Goal: Task Accomplishment & Management: Manage account settings

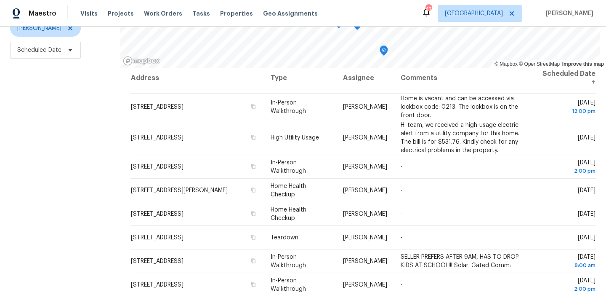
scroll to position [119, 0]
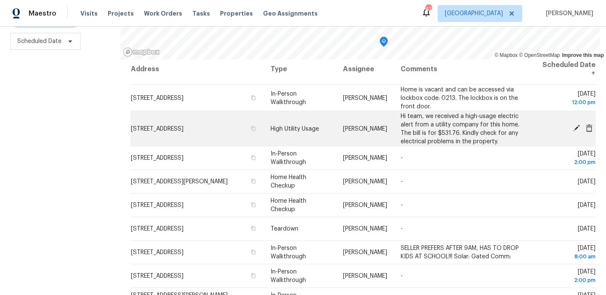
click at [577, 129] on icon at bounding box center [577, 128] width 8 height 8
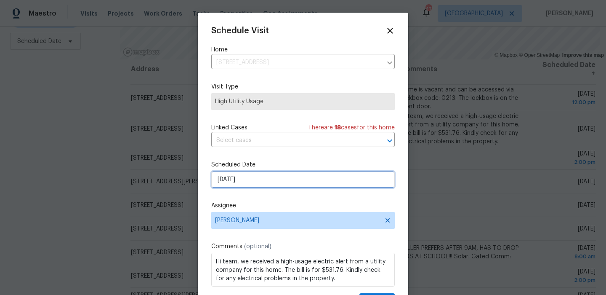
click at [297, 181] on input "10/6/2025" at bounding box center [302, 179] width 183 height 17
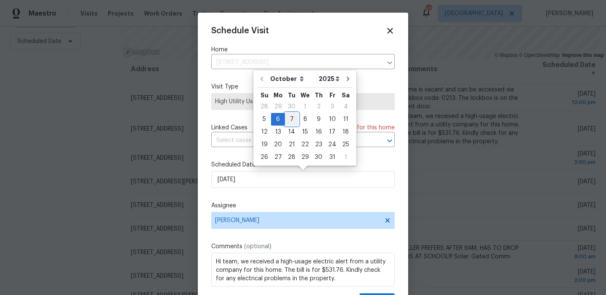
click at [295, 123] on div "7" at bounding box center [291, 119] width 13 height 12
type input "10/7/2025"
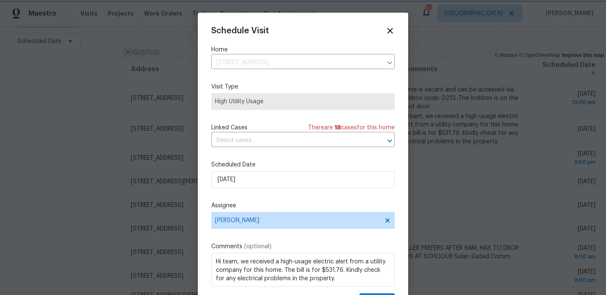
scroll to position [15, 0]
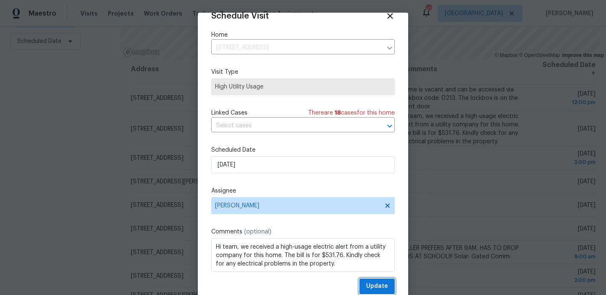
click at [366, 282] on button "Update" at bounding box center [376, 286] width 35 height 16
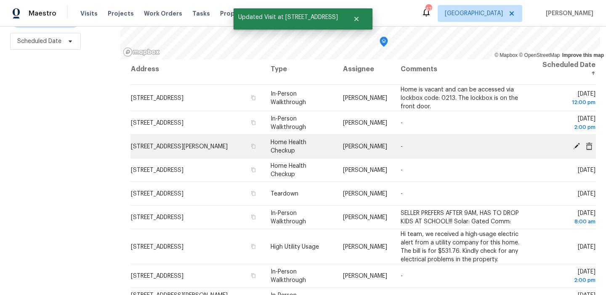
click at [577, 145] on icon at bounding box center [576, 145] width 7 height 7
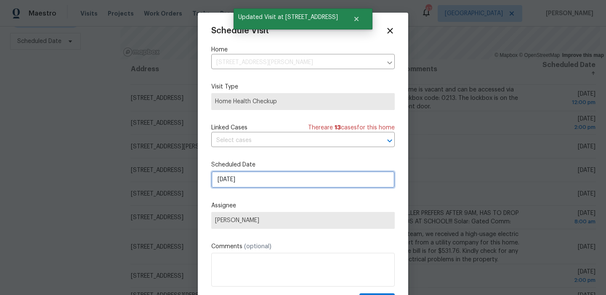
click at [327, 175] on input "10/6/2025" at bounding box center [302, 179] width 183 height 17
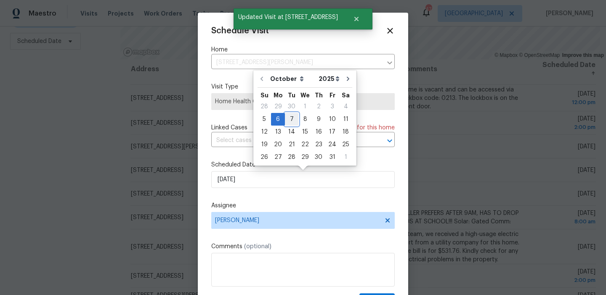
click at [293, 120] on div "7" at bounding box center [291, 119] width 13 height 12
type input "10/7/2025"
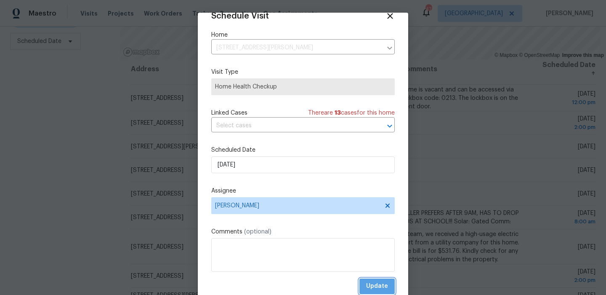
click at [367, 281] on button "Update" at bounding box center [376, 286] width 35 height 16
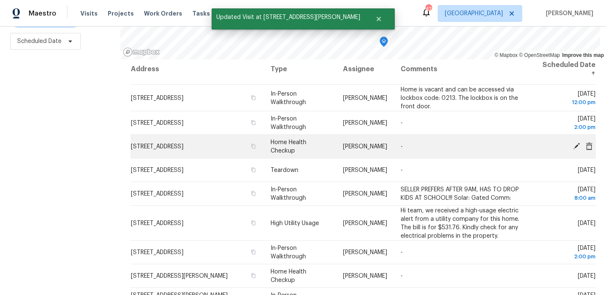
click at [577, 146] on icon at bounding box center [576, 145] width 7 height 7
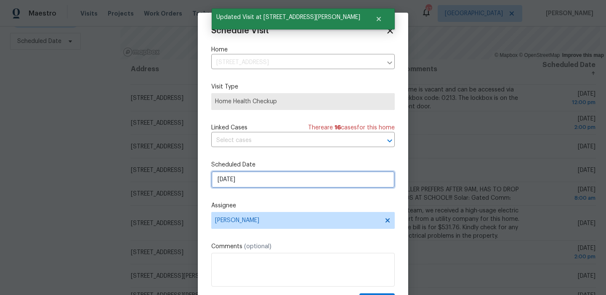
click at [297, 173] on input "10/6/2025" at bounding box center [302, 179] width 183 height 17
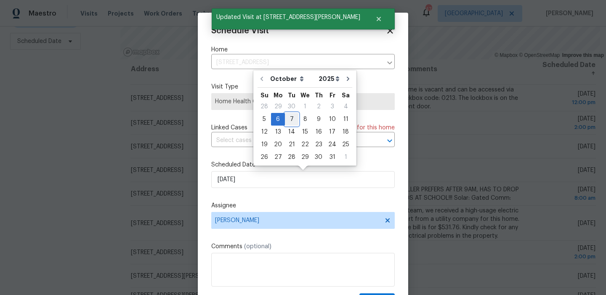
click at [290, 122] on div "7" at bounding box center [291, 119] width 13 height 12
type input "10/7/2025"
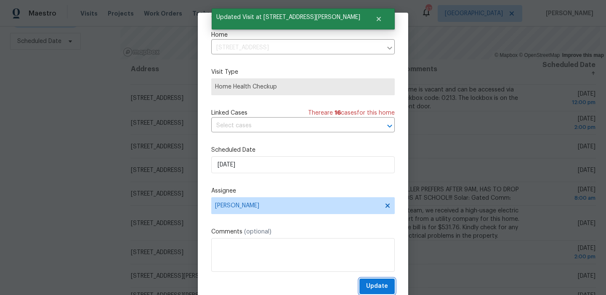
click at [367, 282] on button "Update" at bounding box center [376, 286] width 35 height 16
